Goal: Unclear

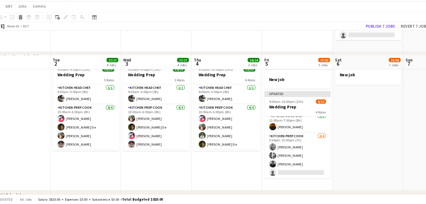
scroll to position [466, 0]
